Goal: Task Accomplishment & Management: Use online tool/utility

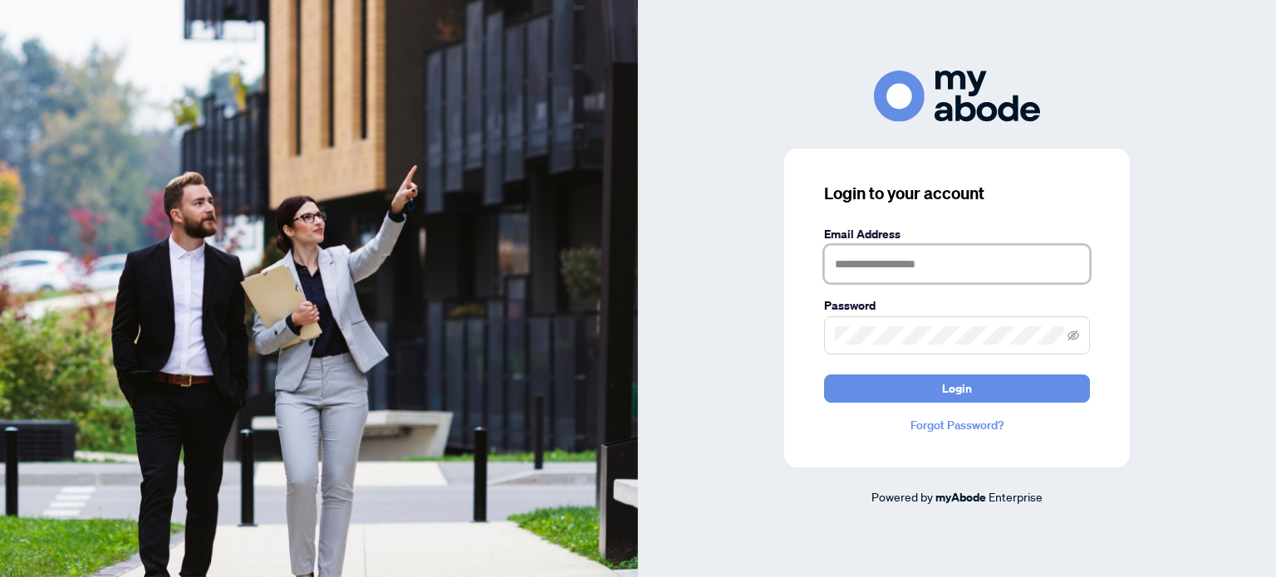
click at [844, 257] on input "text" at bounding box center [957, 264] width 266 height 38
type input "**********"
click at [824, 375] on button "Login" at bounding box center [957, 389] width 266 height 28
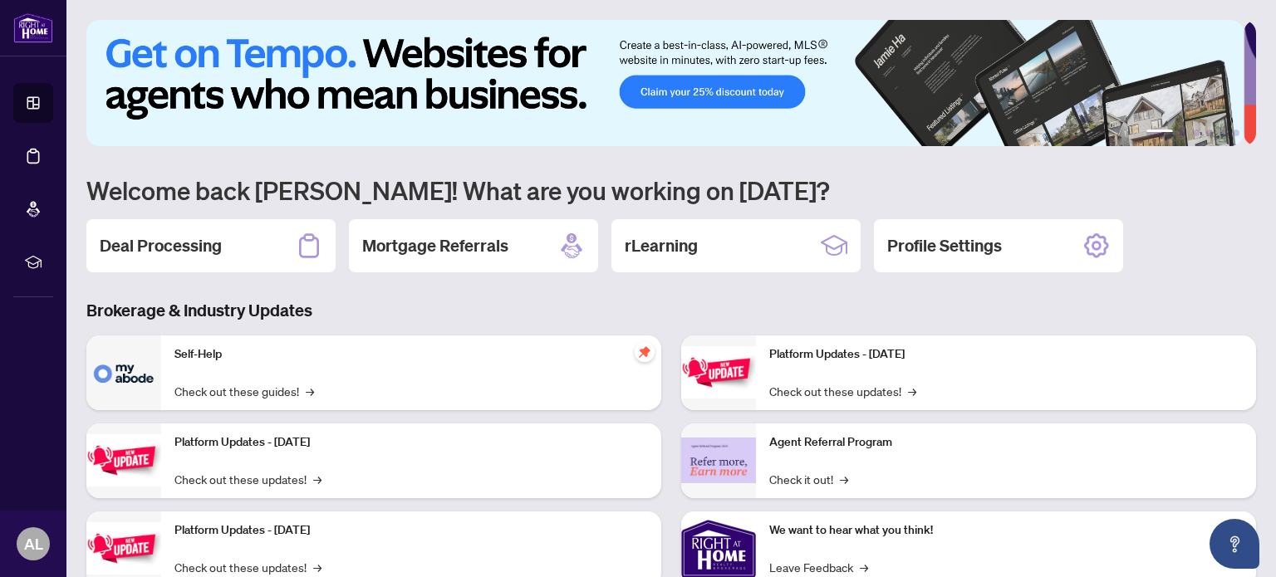
drag, startPoint x: 179, startPoint y: 248, endPoint x: 178, endPoint y: 240, distance: 8.5
click at [179, 248] on h2 "Deal Processing" at bounding box center [161, 245] width 122 height 23
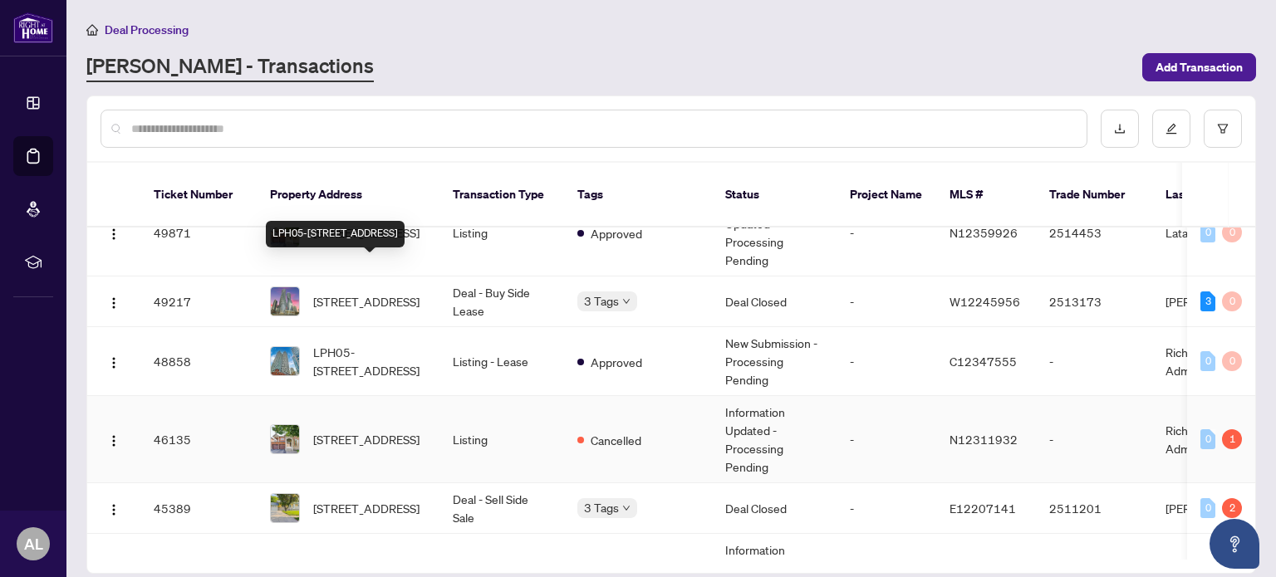
scroll to position [415, 0]
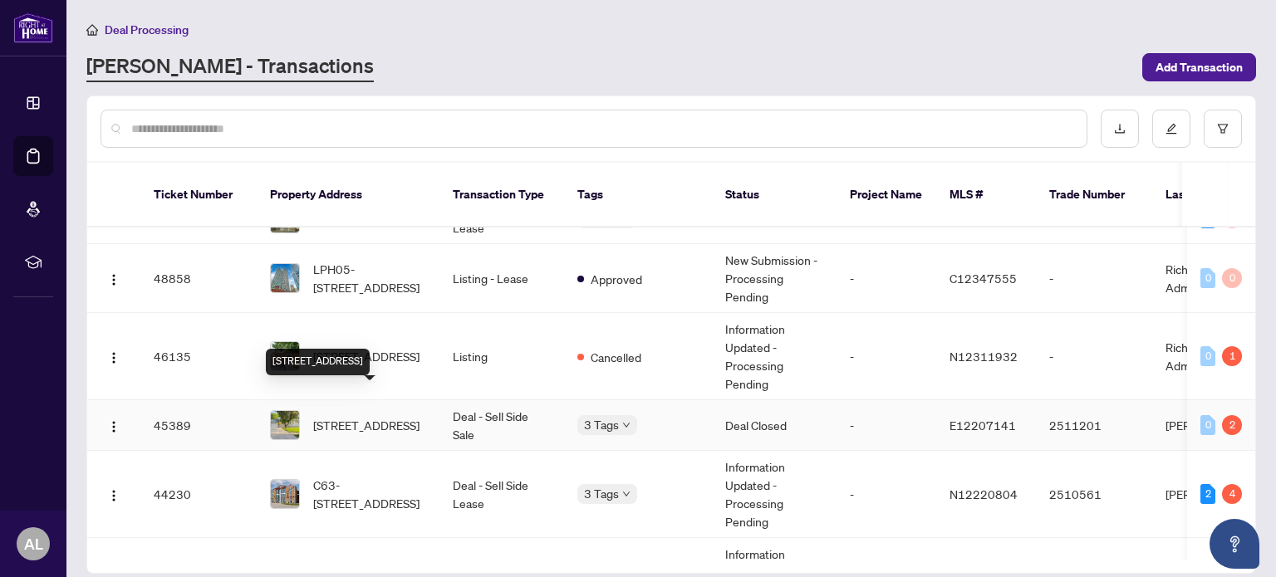
click at [365, 416] on span "[STREET_ADDRESS]" at bounding box center [366, 425] width 106 height 18
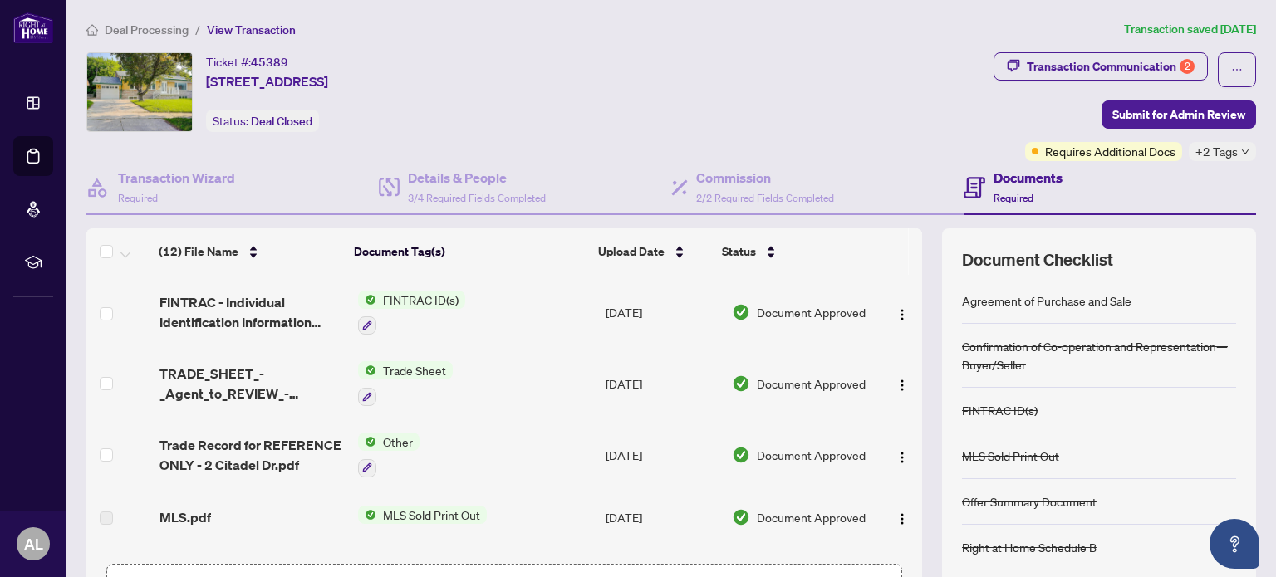
scroll to position [249, 0]
